Goal: Information Seeking & Learning: Learn about a topic

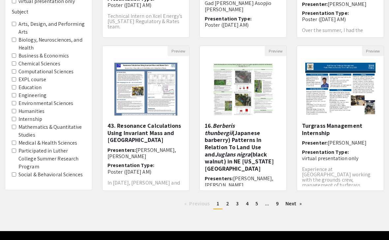
scroll to position [184, 0]
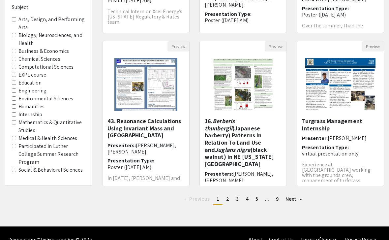
click at [229, 200] on link "page 2" at bounding box center [228, 199] width 10 height 10
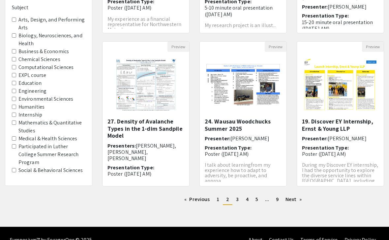
scroll to position [184, 0]
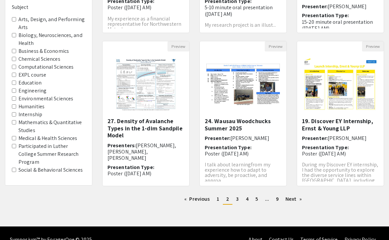
click at [240, 198] on link "page 3" at bounding box center [237, 199] width 9 height 10
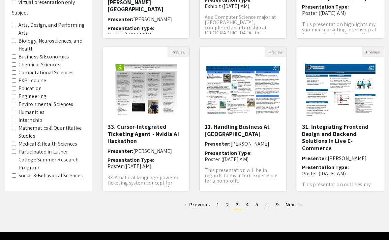
scroll to position [184, 0]
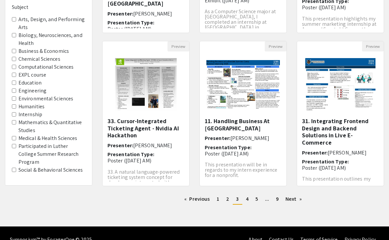
click at [248, 196] on link "page 4" at bounding box center [246, 199] width 9 height 10
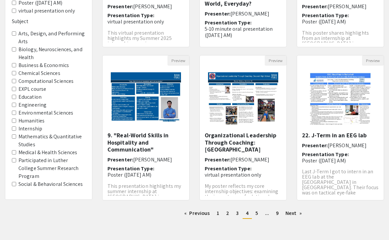
scroll to position [184, 0]
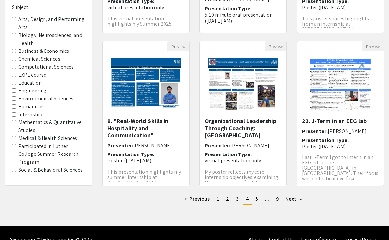
click at [258, 197] on link "page 5" at bounding box center [256, 199] width 9 height 10
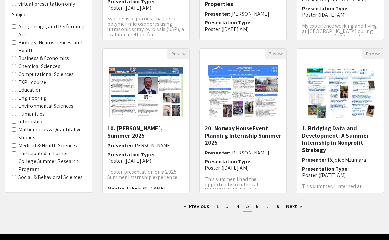
scroll to position [184, 0]
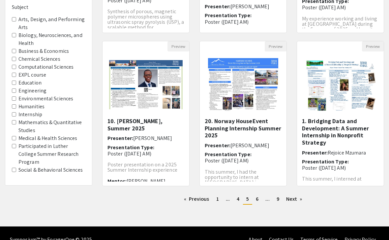
click at [260, 199] on link "page 6" at bounding box center [256, 199] width 9 height 10
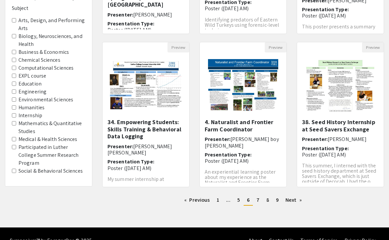
scroll to position [184, 0]
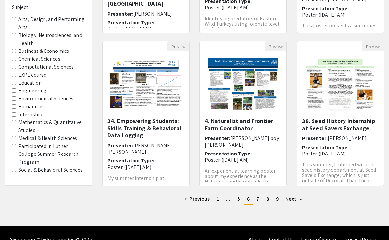
click at [260, 197] on link "page 7" at bounding box center [258, 199] width 10 height 10
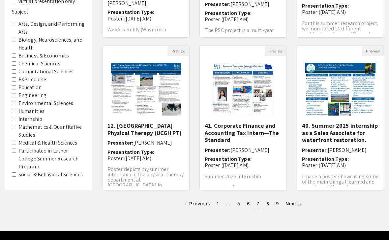
scroll to position [184, 0]
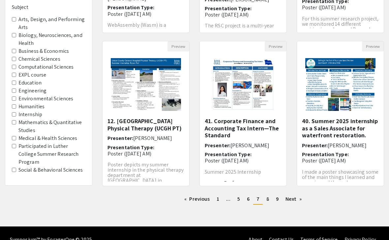
click at [268, 199] on span "8" at bounding box center [267, 198] width 3 height 7
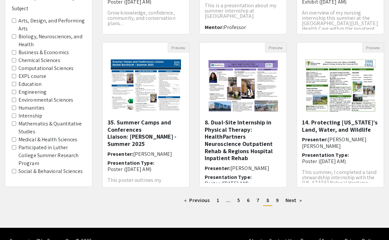
scroll to position [184, 0]
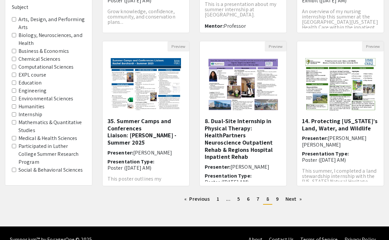
click at [278, 200] on span "9" at bounding box center [277, 198] width 3 height 7
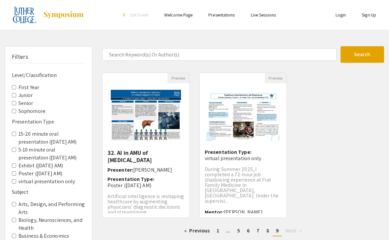
scroll to position [27, 0]
